Goal: Task Accomplishment & Management: Use online tool/utility

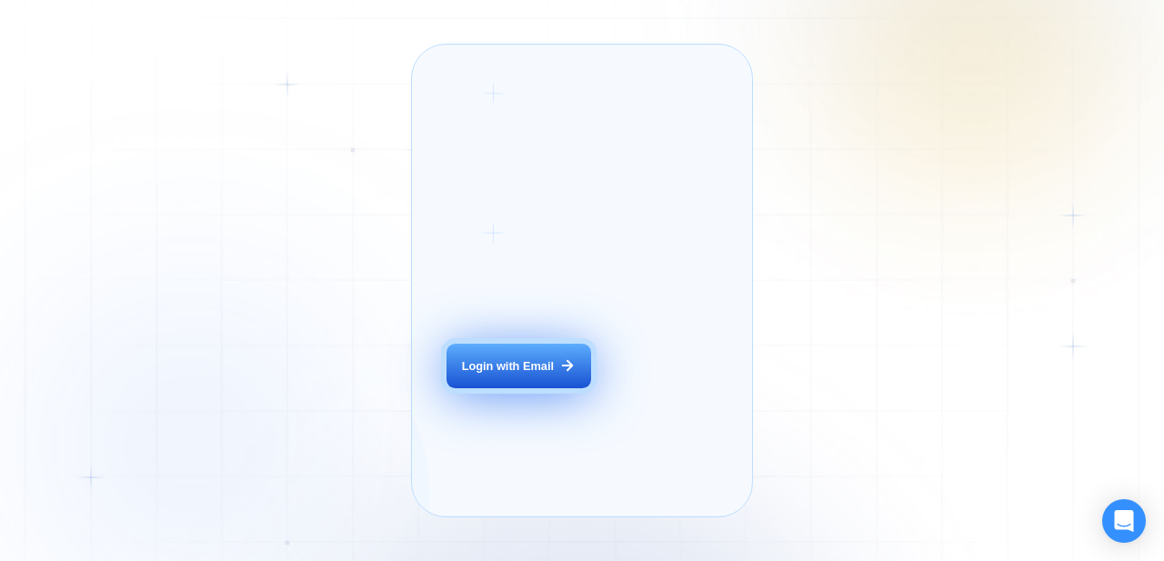
click at [522, 380] on button "Login with Email" at bounding box center [519, 366] width 144 height 45
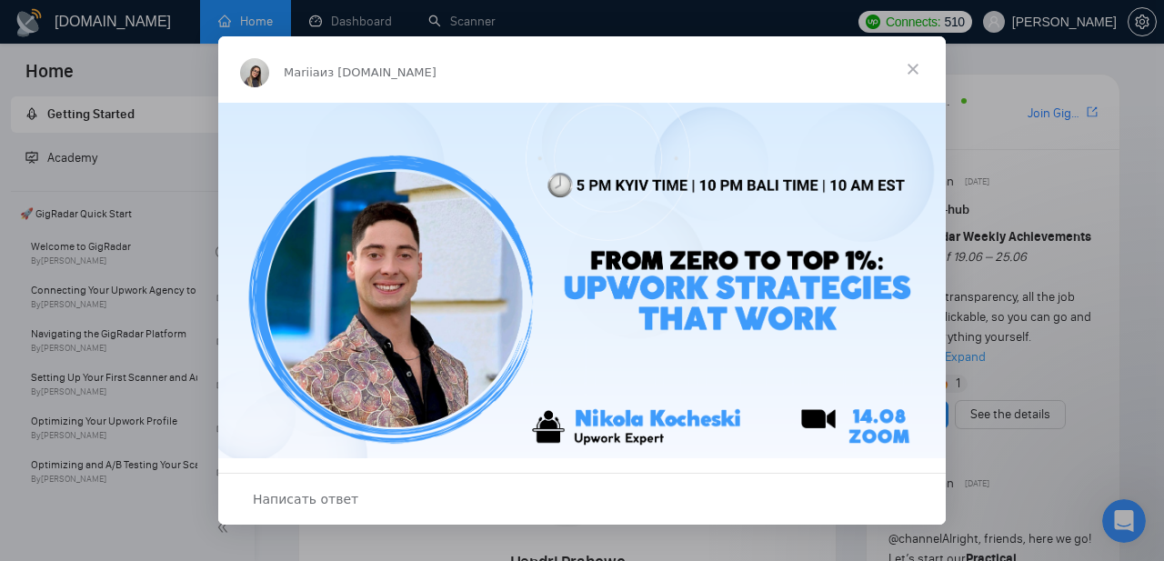
click at [911, 67] on span "Закрыть" at bounding box center [913, 68] width 65 height 65
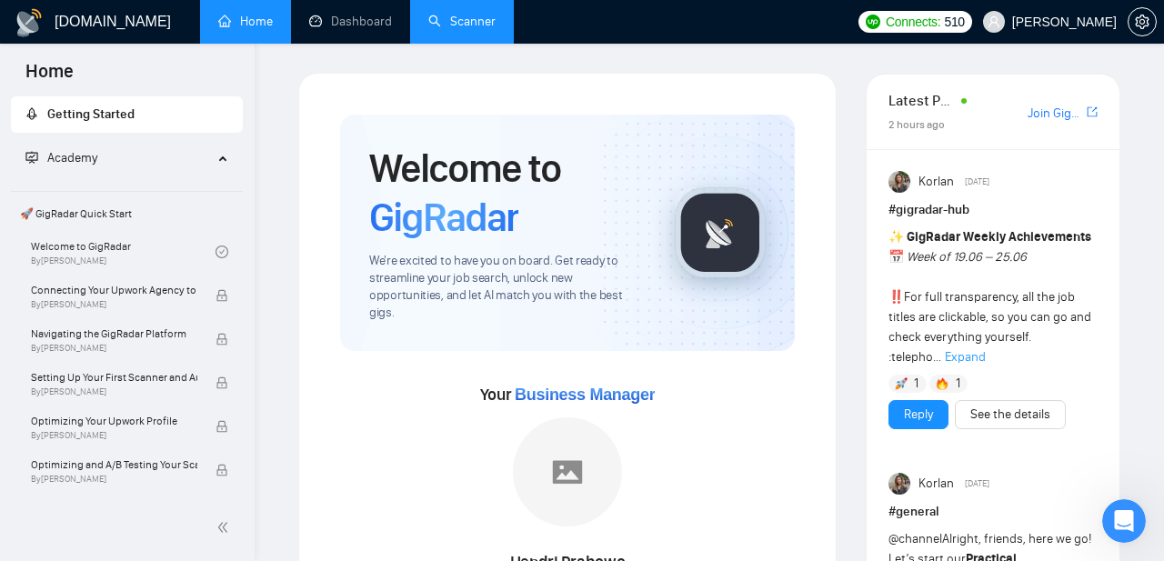
click at [477, 16] on link "Scanner" at bounding box center [461, 21] width 67 height 15
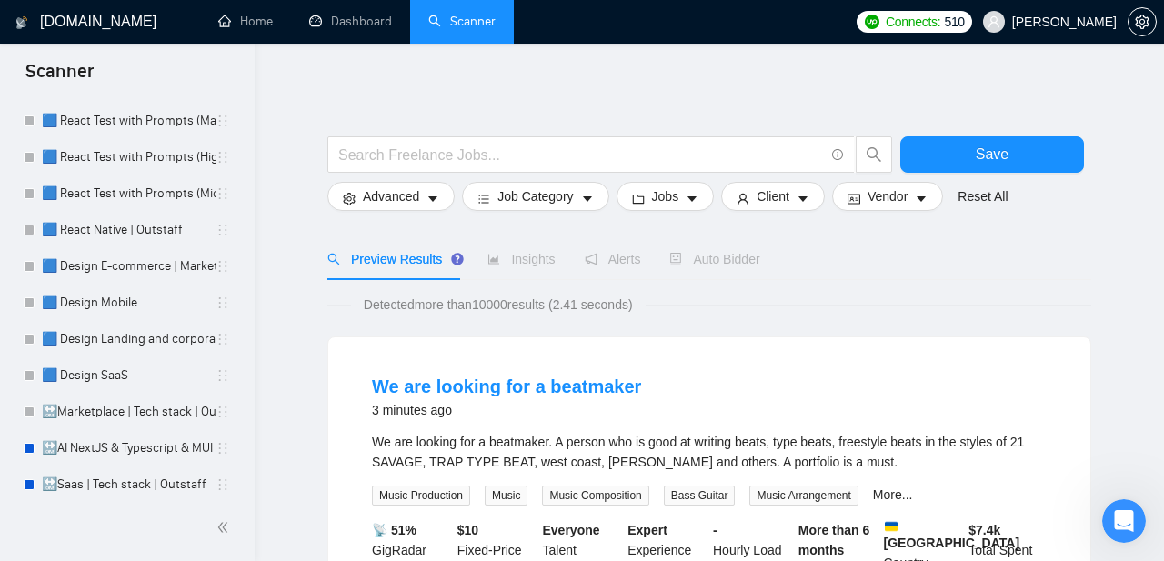
scroll to position [224, 0]
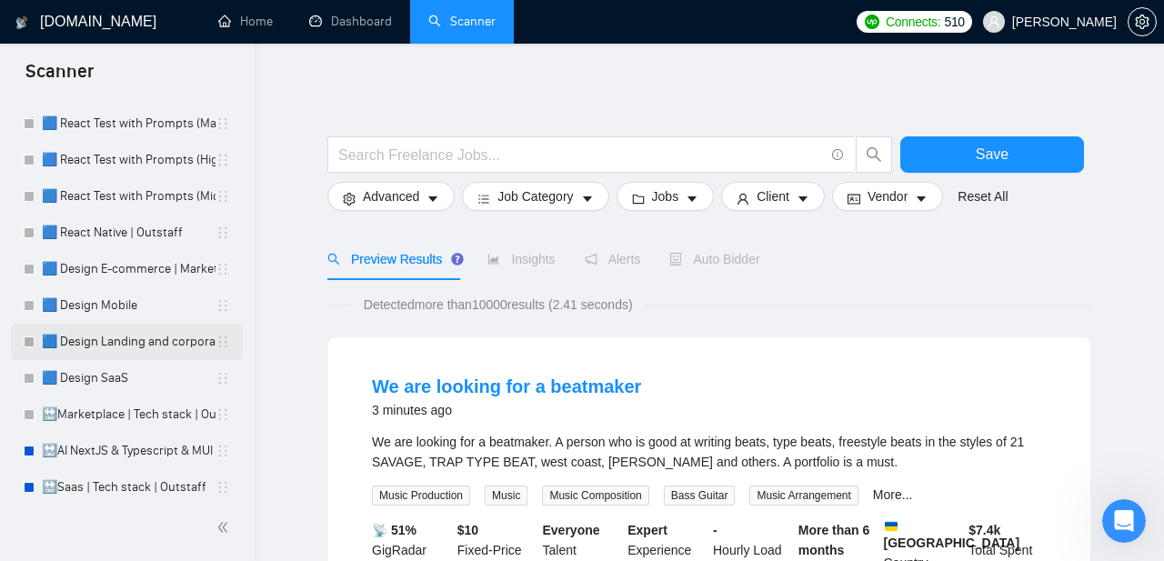
click at [127, 339] on link "🟦 Design Landing and corporate" at bounding box center [129, 342] width 174 height 36
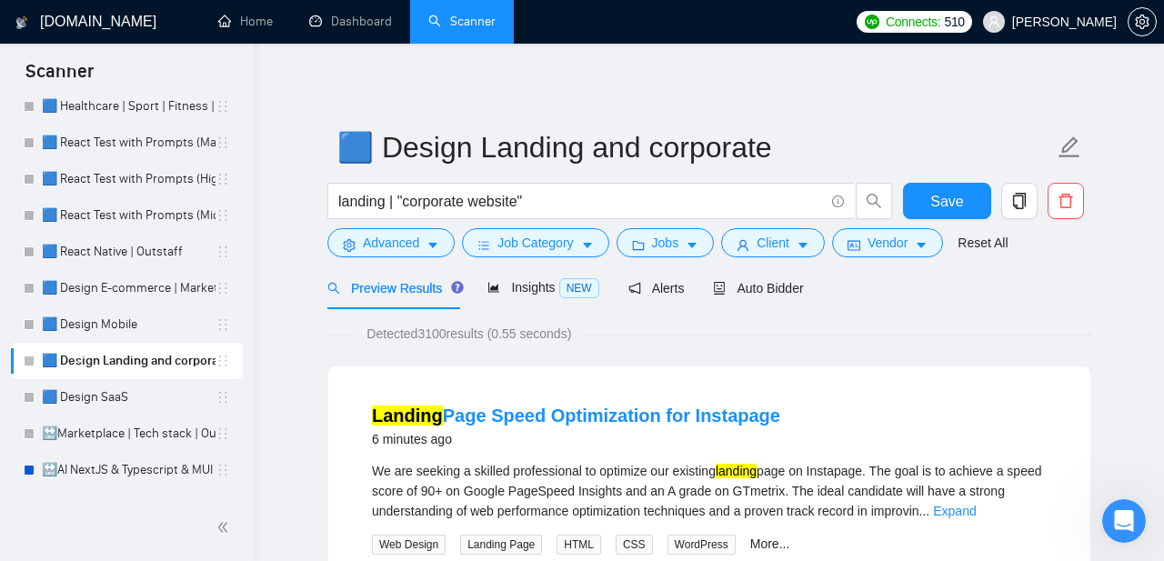
scroll to position [215, 0]
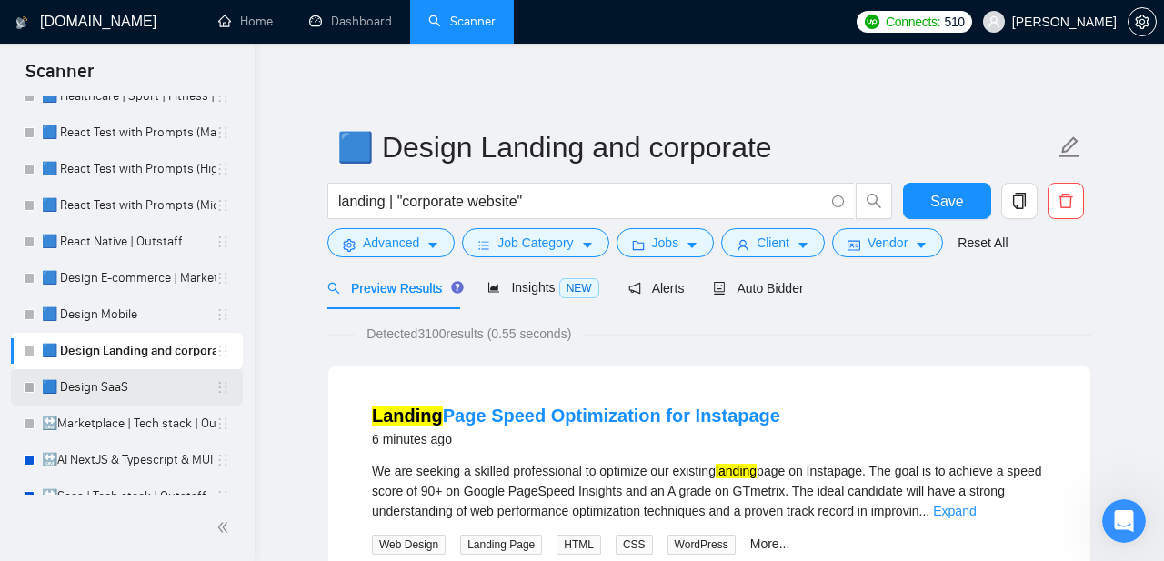
click at [123, 389] on link "🟦 Design SaaS" at bounding box center [129, 387] width 174 height 36
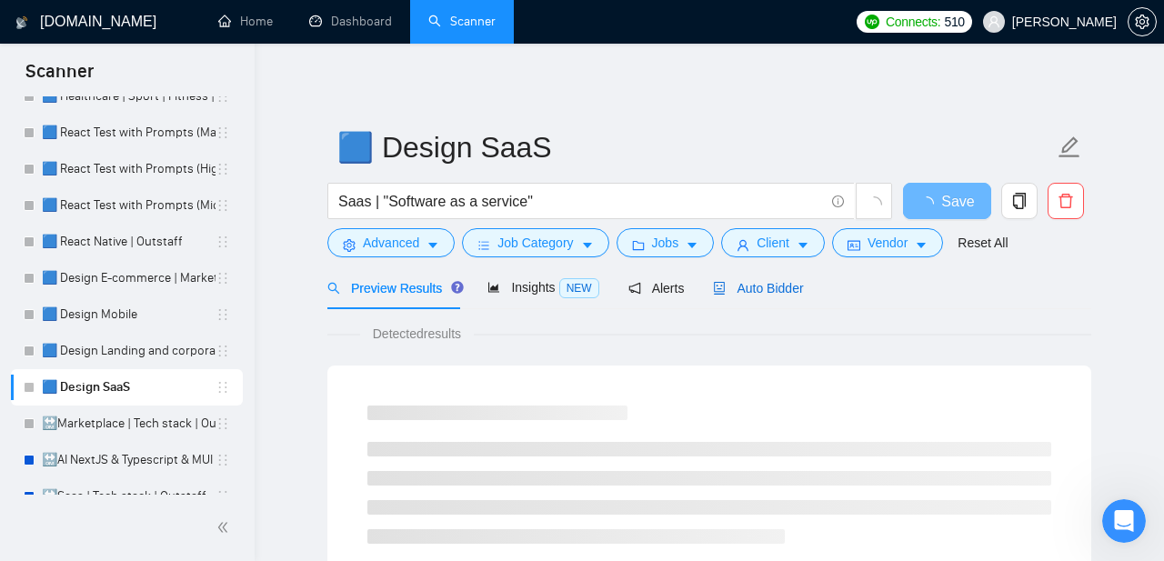
click at [747, 285] on span "Auto Bidder" at bounding box center [758, 288] width 90 height 15
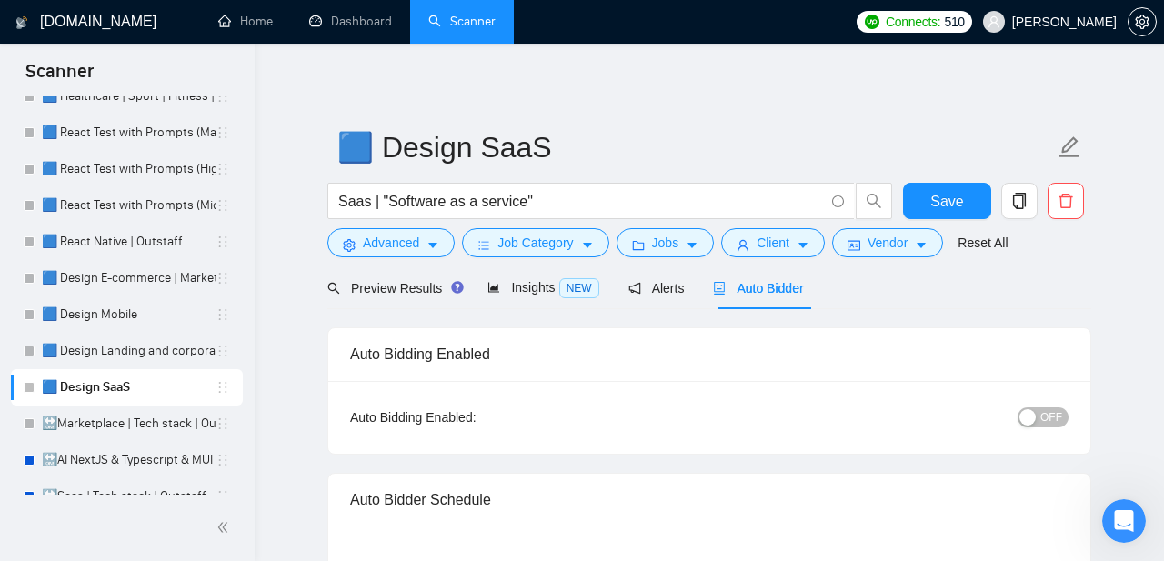
click at [1043, 424] on span "OFF" at bounding box center [1052, 418] width 22 height 20
click at [962, 203] on span "Save" at bounding box center [947, 201] width 33 height 23
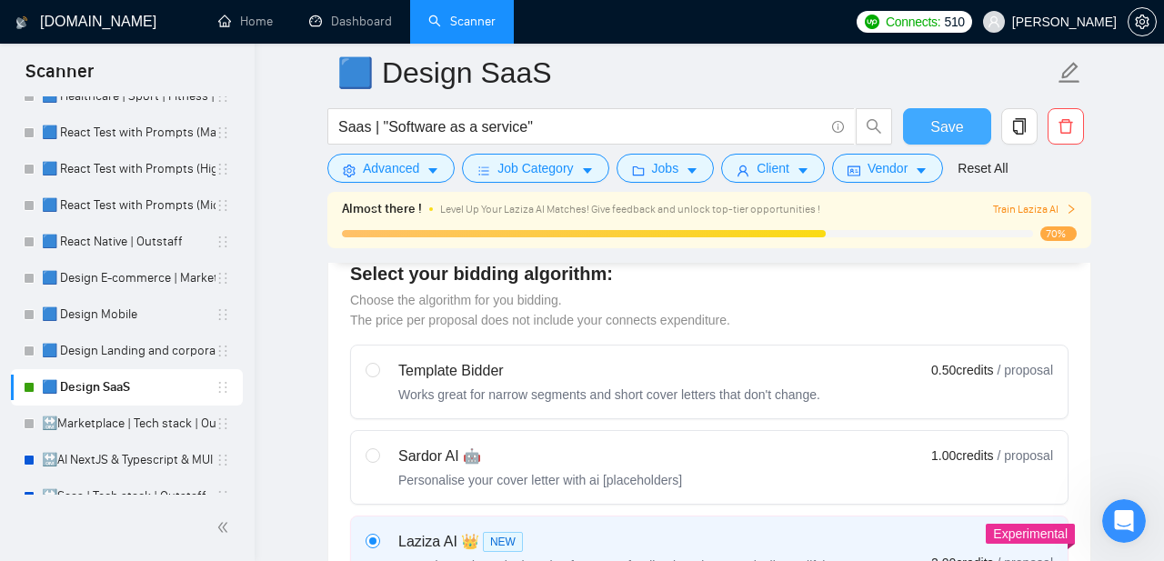
scroll to position [522, 0]
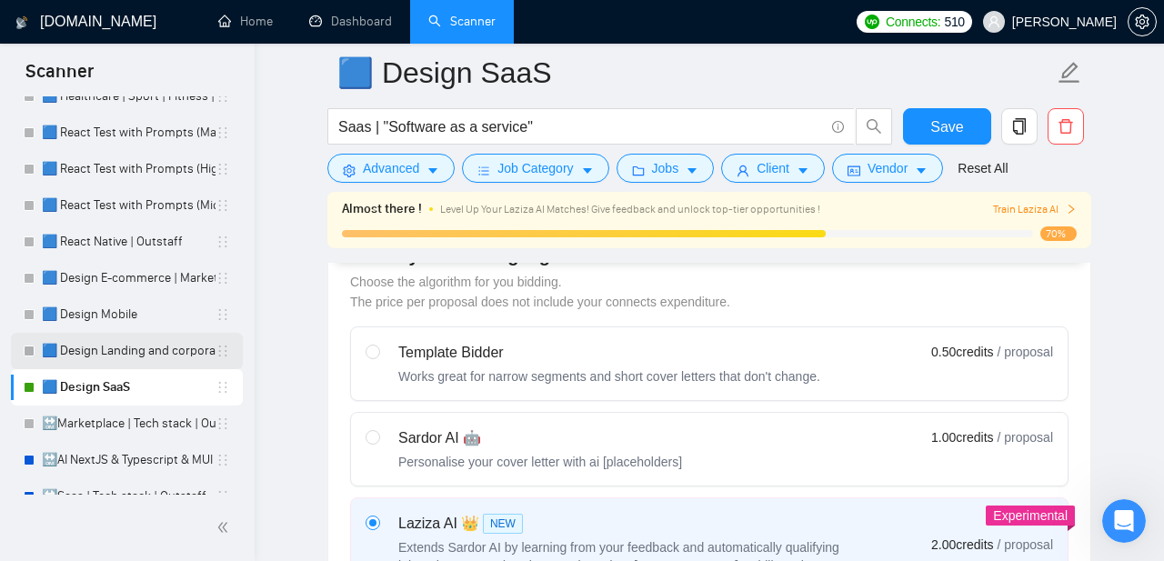
click at [132, 355] on link "🟦 Design Landing and corporate" at bounding box center [129, 351] width 174 height 36
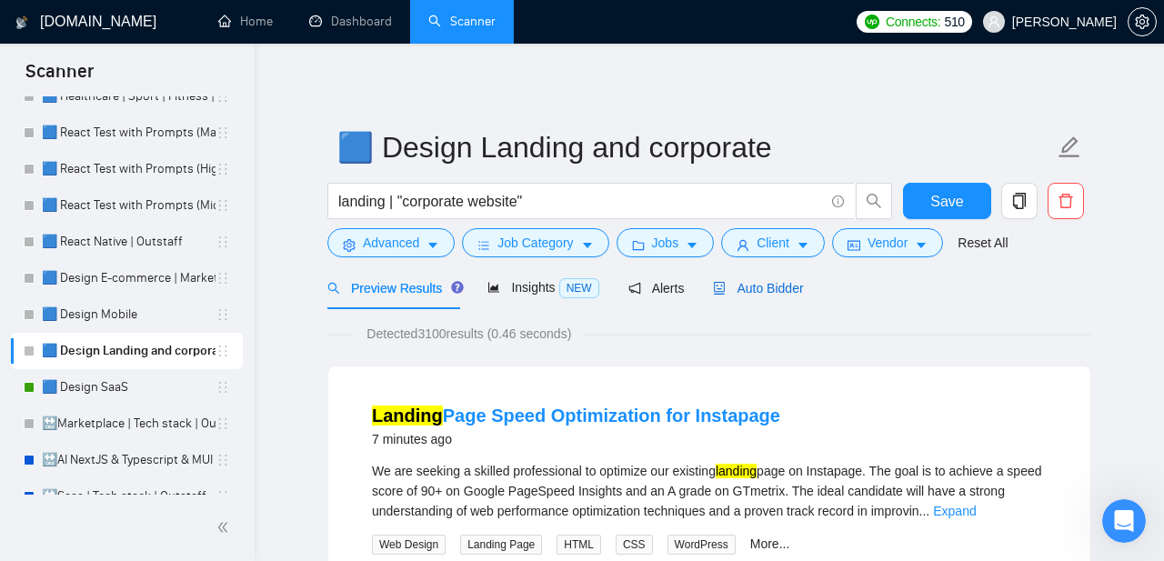
click at [750, 287] on span "Auto Bidder" at bounding box center [758, 288] width 90 height 15
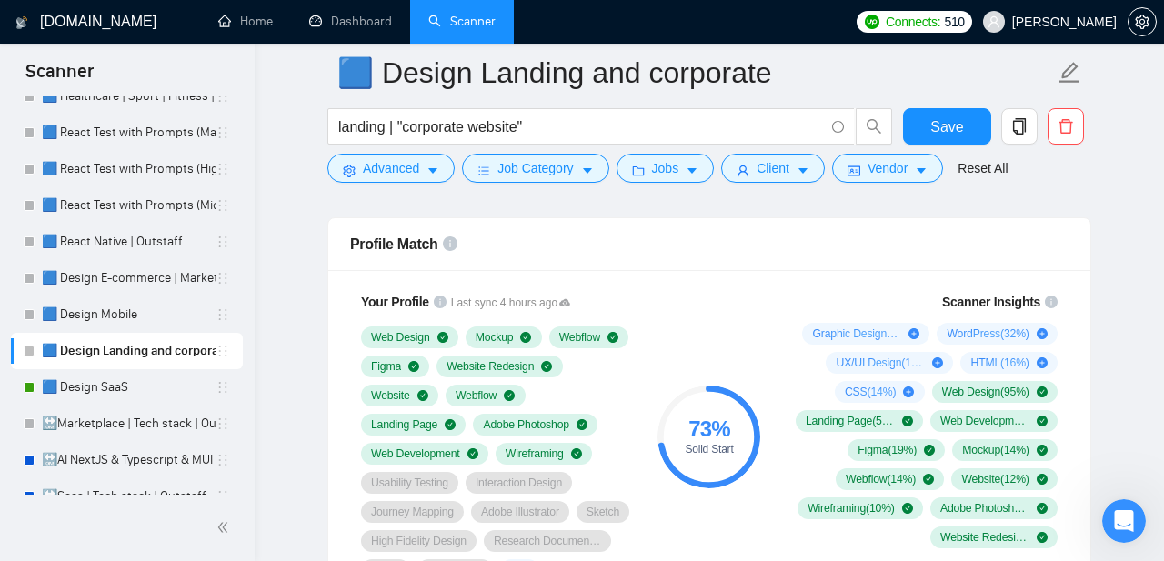
scroll to position [942, 0]
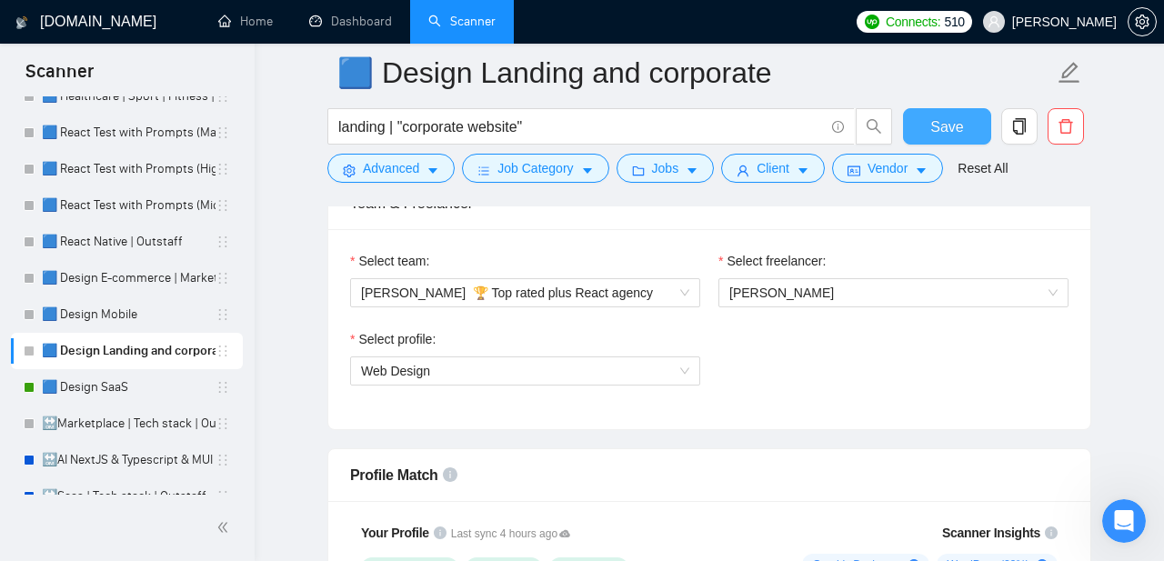
click at [940, 136] on span "Save" at bounding box center [947, 127] width 33 height 23
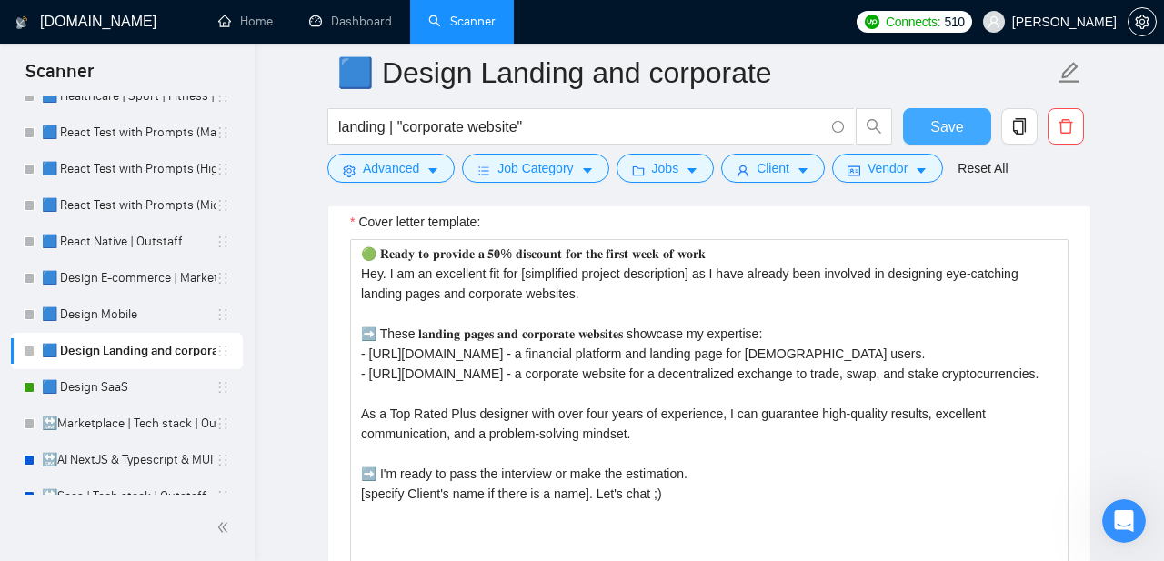
scroll to position [2142, 0]
click at [124, 322] on link "🟦 Design Mobile" at bounding box center [129, 315] width 174 height 36
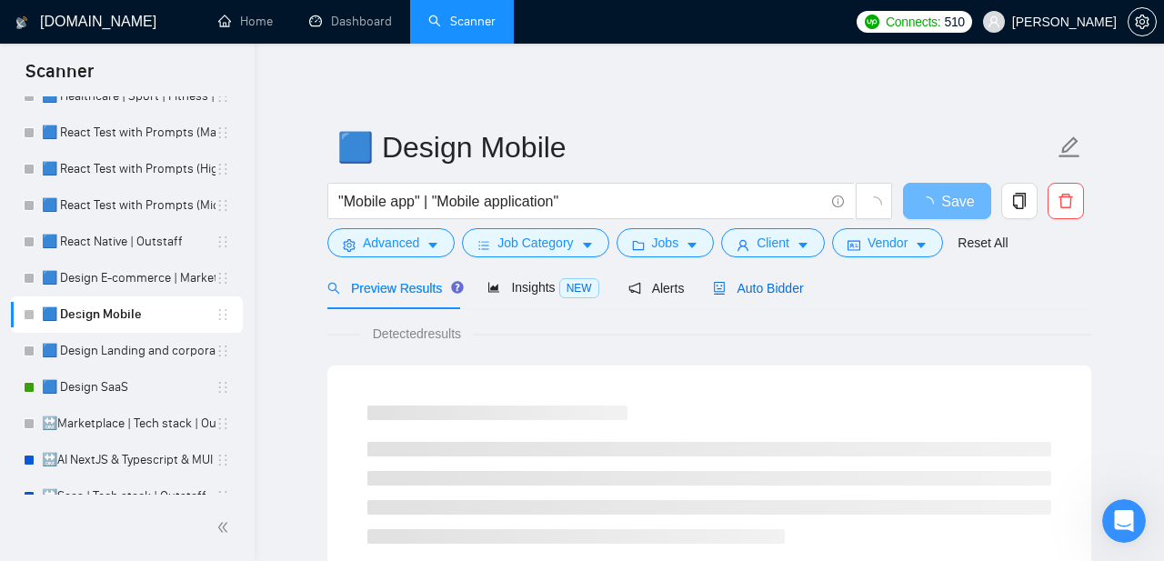
click at [772, 293] on span "Auto Bidder" at bounding box center [758, 288] width 90 height 15
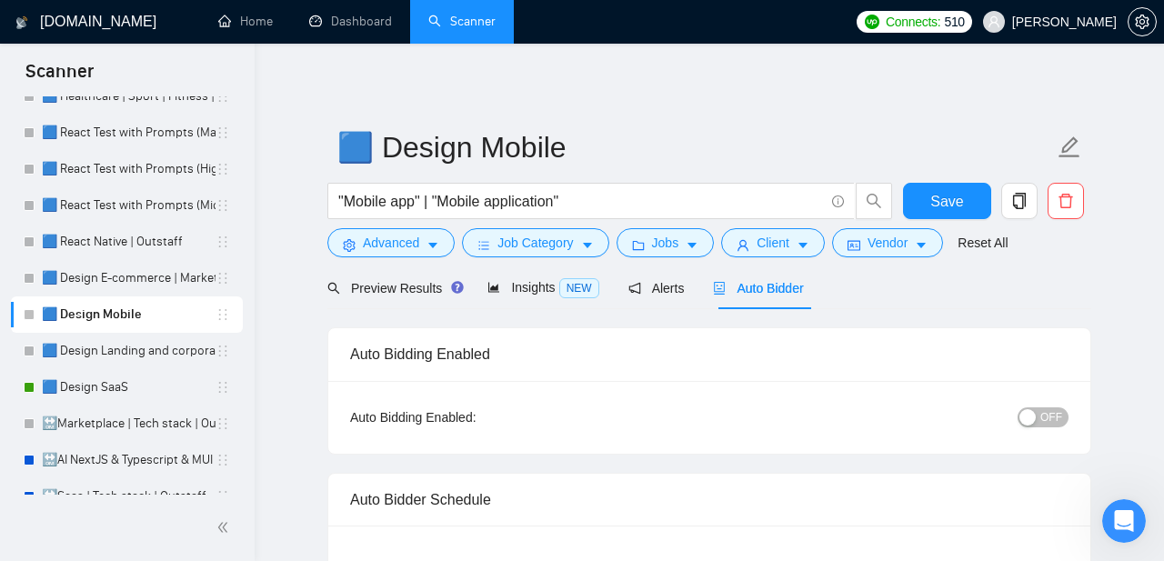
click at [1059, 414] on span "OFF" at bounding box center [1052, 418] width 22 height 20
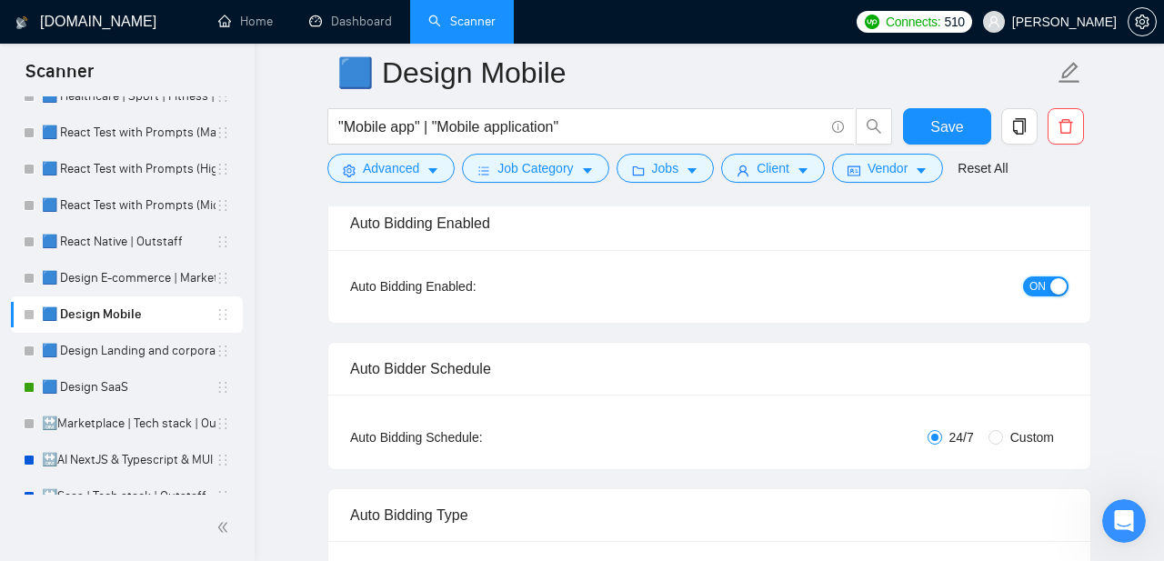
scroll to position [147, 0]
click at [945, 127] on span "Save" at bounding box center [947, 127] width 33 height 23
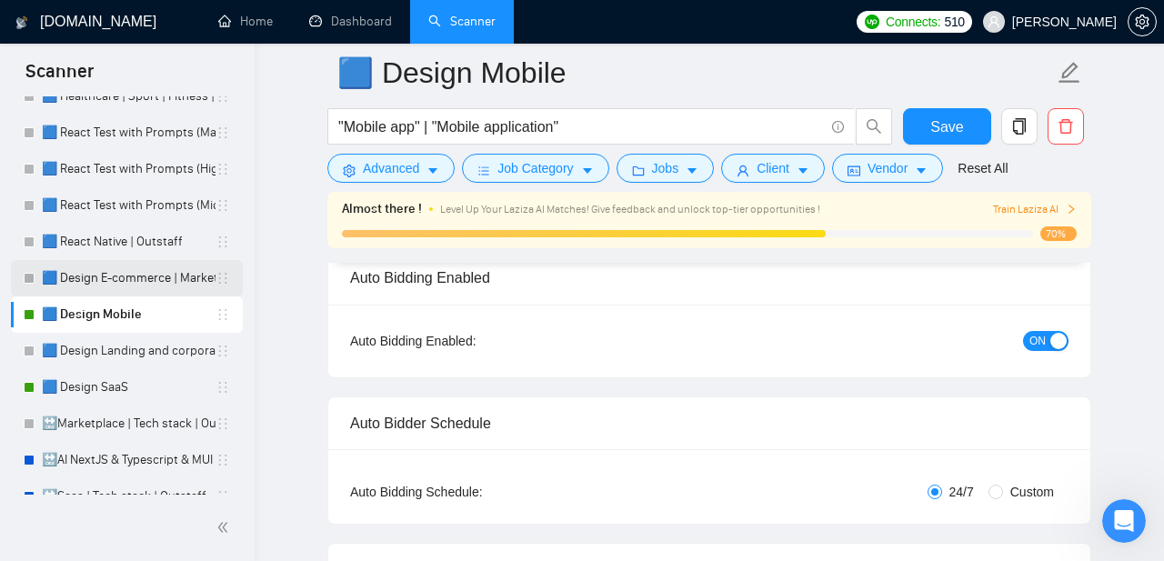
click at [107, 282] on link "🟦 Design E-commerce | Marketplace" at bounding box center [129, 278] width 174 height 36
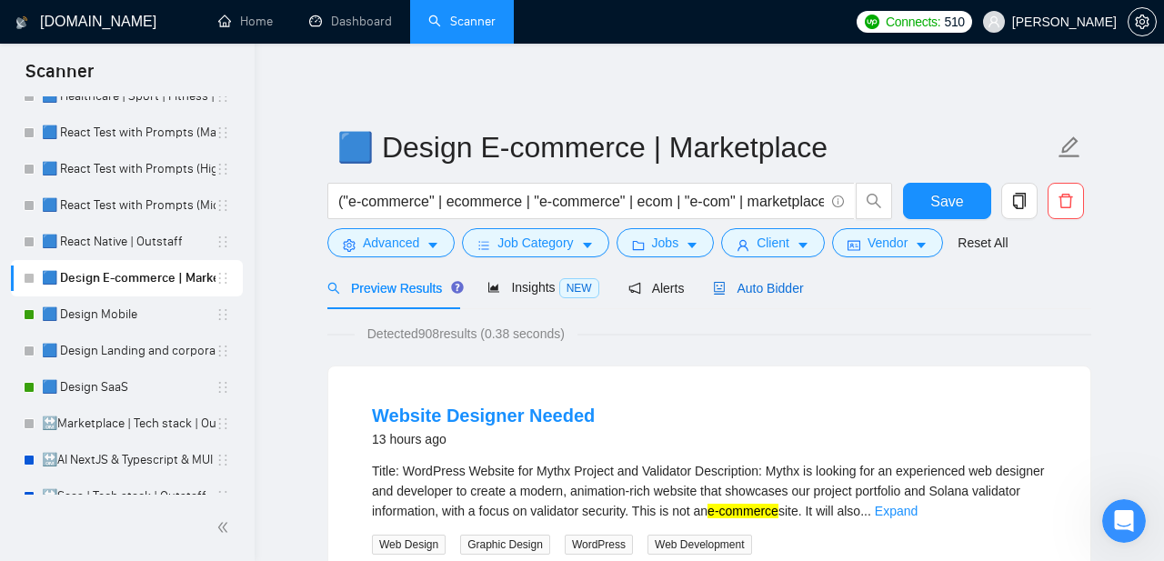
click at [763, 286] on span "Auto Bidder" at bounding box center [758, 288] width 90 height 15
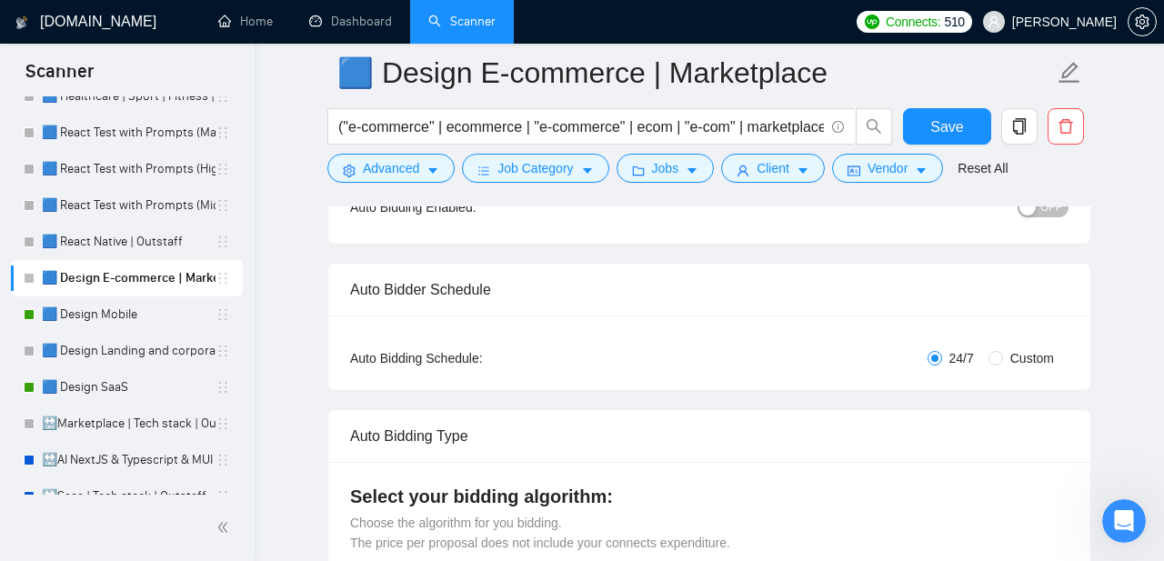
scroll to position [207, 0]
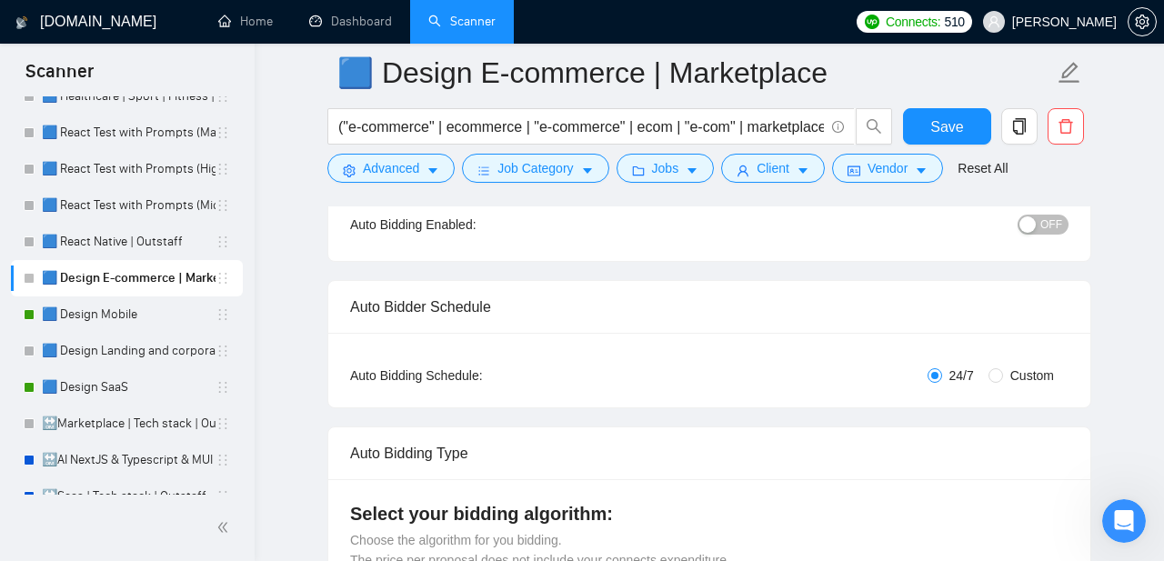
click at [1032, 226] on div "button" at bounding box center [1028, 225] width 16 height 16
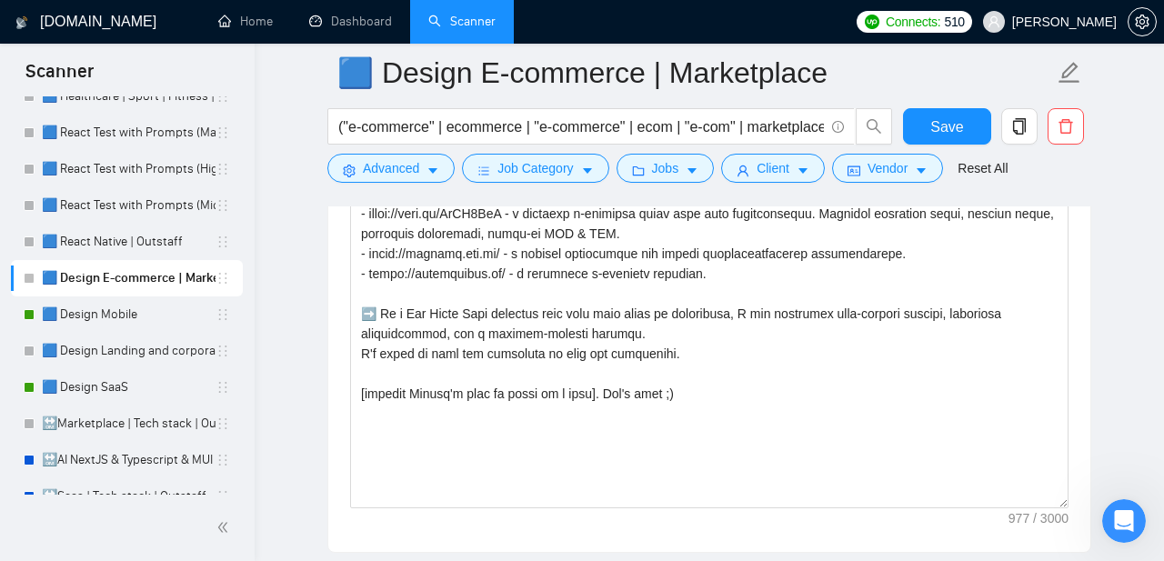
scroll to position [2281, 0]
click at [958, 126] on span "Save" at bounding box center [947, 127] width 33 height 23
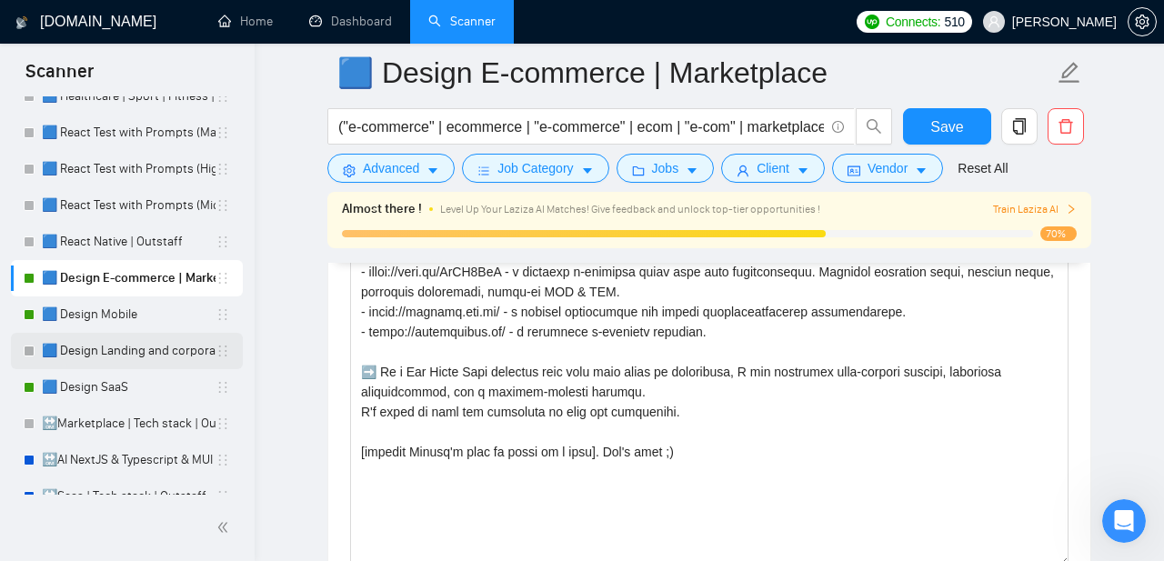
click at [109, 349] on link "🟦 Design Landing and corporate" at bounding box center [129, 351] width 174 height 36
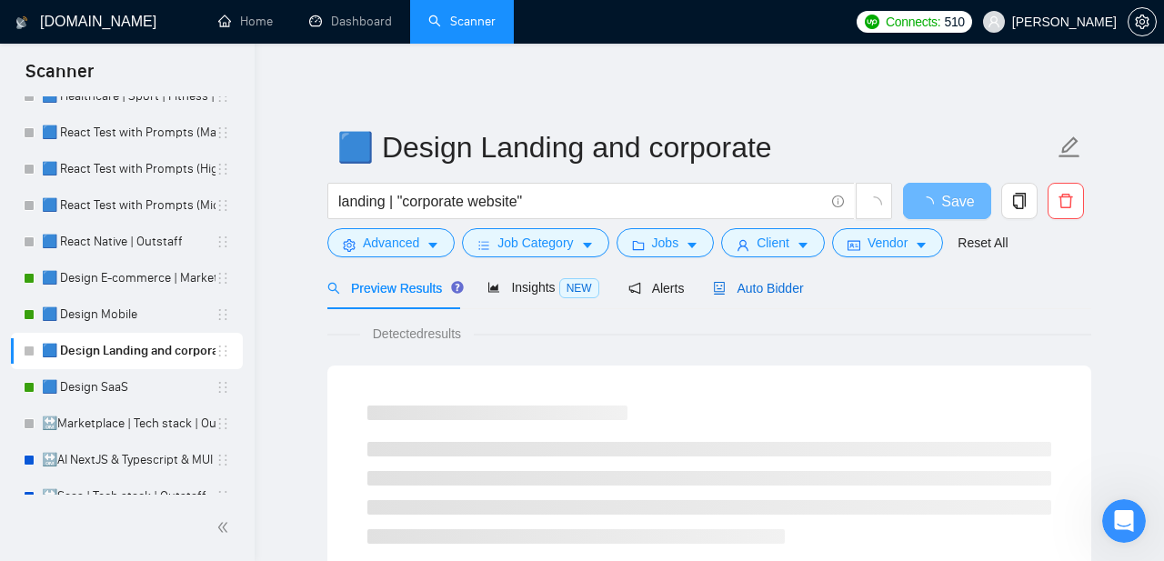
click at [773, 285] on span "Auto Bidder" at bounding box center [758, 288] width 90 height 15
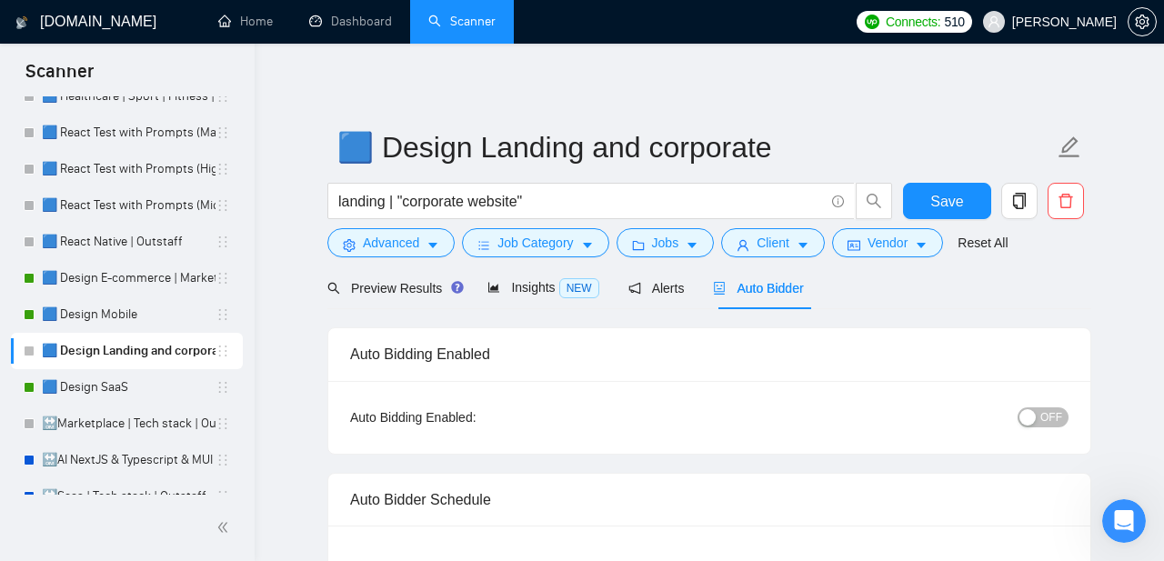
scroll to position [46, 0]
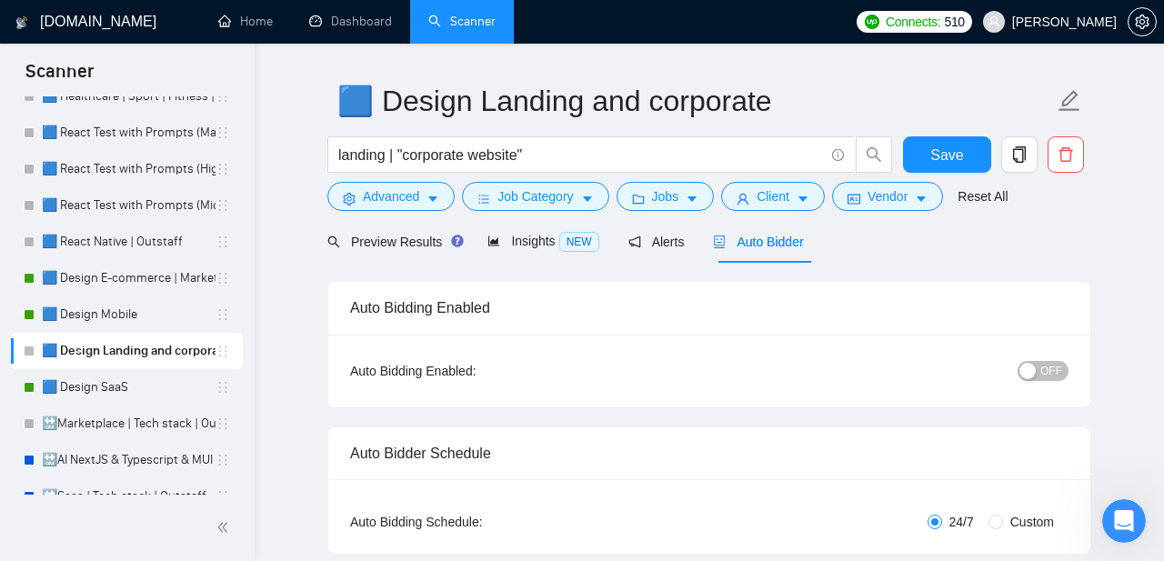
click at [1052, 371] on span "OFF" at bounding box center [1052, 371] width 22 height 20
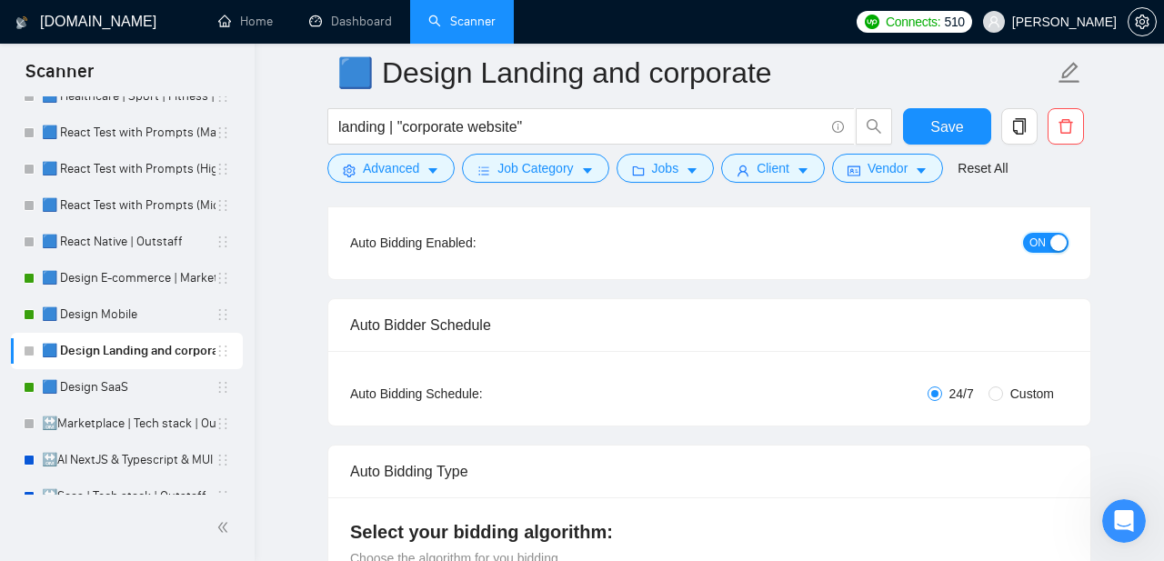
scroll to position [186, 0]
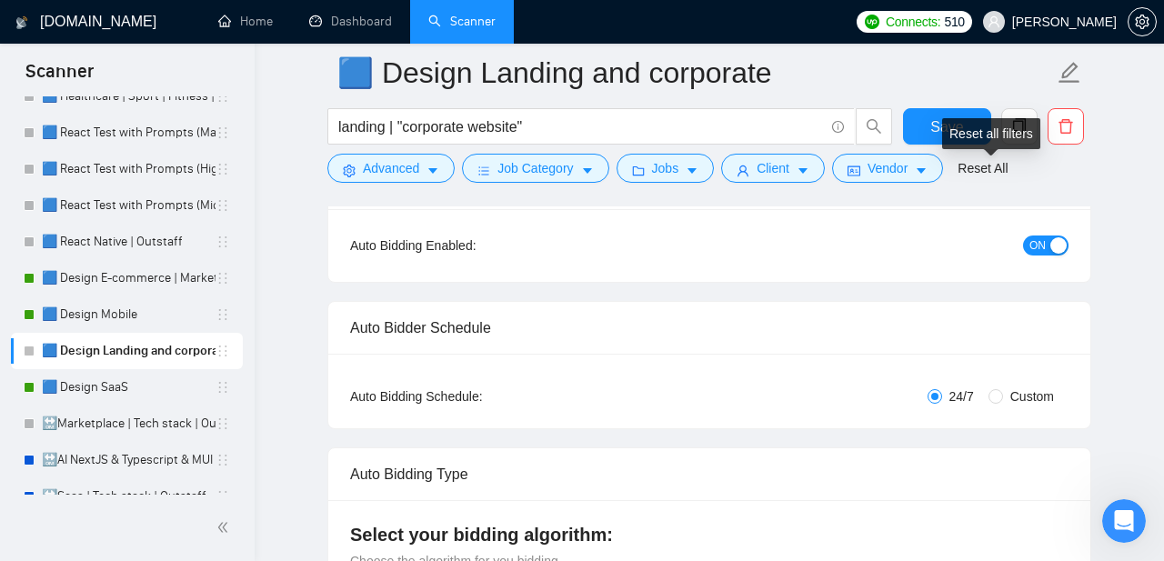
click at [949, 133] on div "Reset all filters" at bounding box center [991, 133] width 98 height 31
click at [932, 129] on button "Save" at bounding box center [947, 126] width 88 height 36
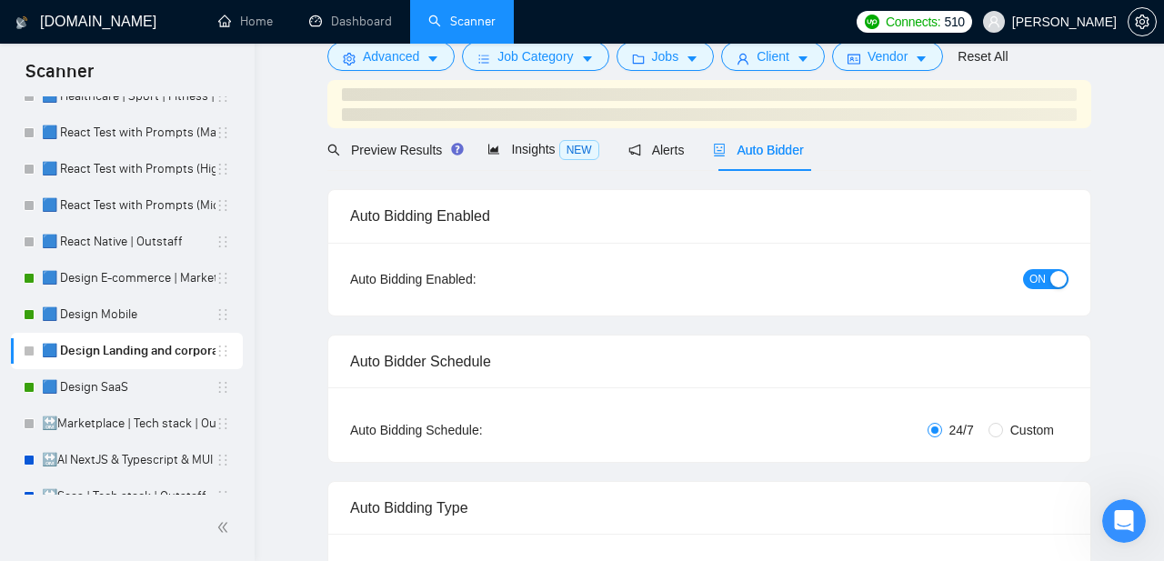
scroll to position [0, 0]
